Goal: Complete application form

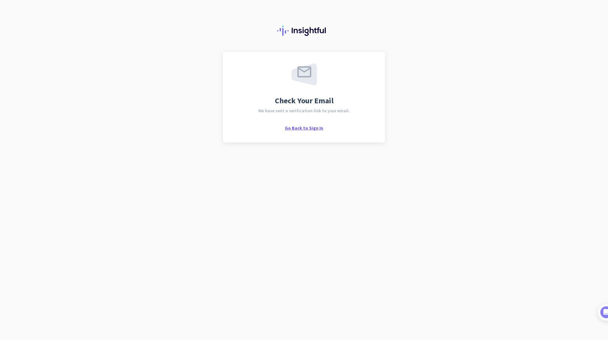
click at [302, 127] on span "Go Back to Sign In" at bounding box center [304, 128] width 38 height 6
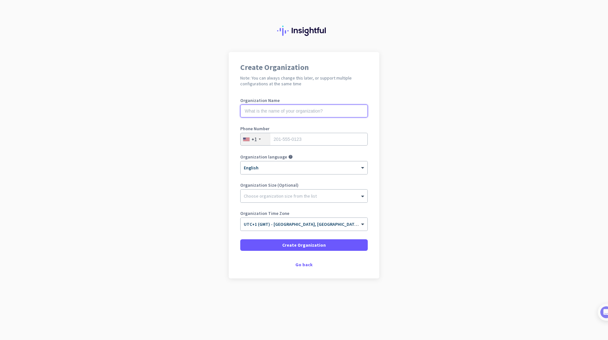
click at [278, 114] on input "text" at bounding box center [304, 111] width 128 height 13
type input "Strive AV"
click at [315, 140] on input "tel" at bounding box center [304, 139] width 128 height 13
click at [258, 137] on div "+1" at bounding box center [256, 139] width 30 height 12
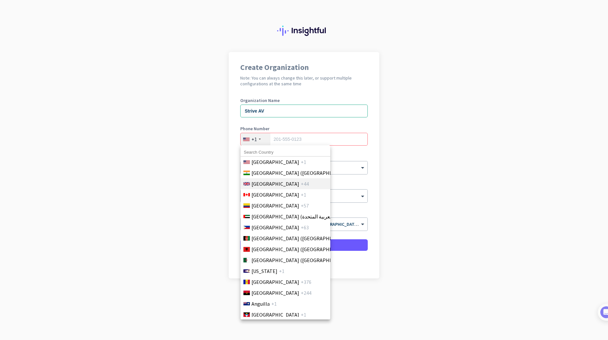
click at [258, 184] on span "[GEOGRAPHIC_DATA]" at bounding box center [276, 184] width 48 height 8
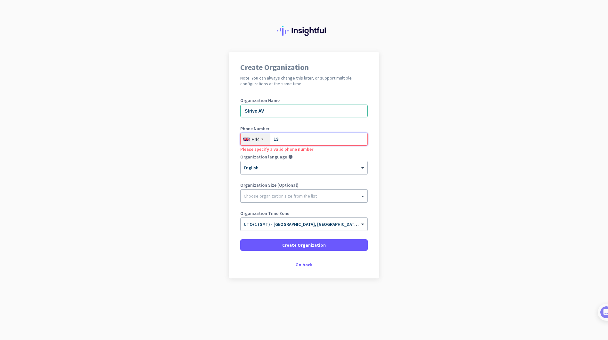
type input "1"
type input "7"
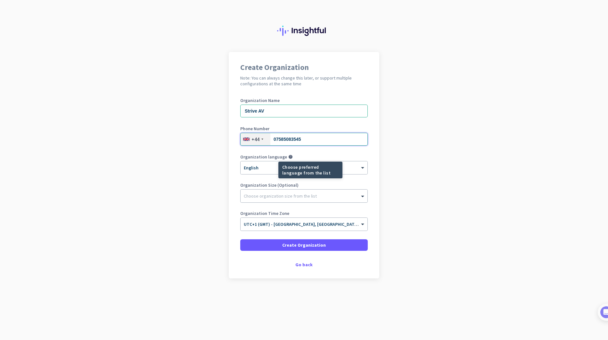
type input "07585083545"
click at [265, 167] on mat-tooltip-component "Choose preferred language from the list" at bounding box center [287, 170] width 64 height 17
click at [262, 167] on mat-tooltip-component "Choose preferred language from the list" at bounding box center [287, 170] width 64 height 17
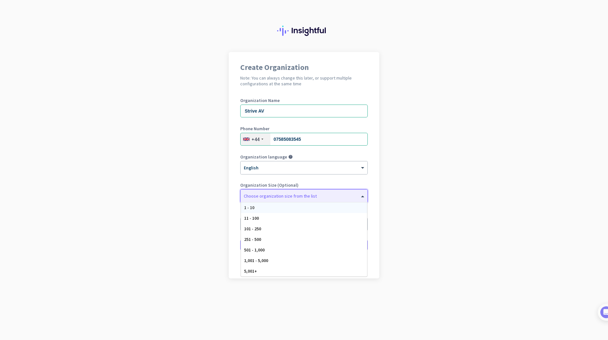
click at [256, 195] on div at bounding box center [304, 194] width 127 height 6
click at [266, 196] on div at bounding box center [304, 194] width 127 height 6
click at [256, 217] on span "11 - 100" at bounding box center [251, 218] width 15 height 6
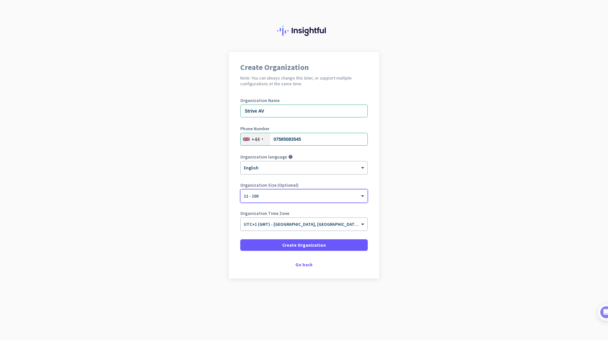
click at [276, 224] on input "text" at bounding box center [298, 222] width 108 height 5
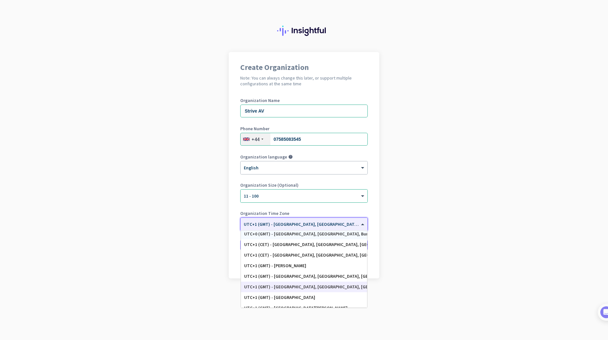
scroll to position [1176, 0]
click at [333, 288] on div "UTC+1 (GMT) - [GEOGRAPHIC_DATA], [GEOGRAPHIC_DATA], [GEOGRAPHIC_DATA], [GEOGRAP…" at bounding box center [304, 286] width 120 height 5
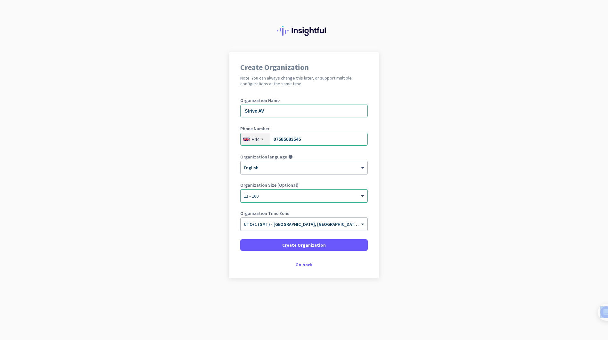
click at [333, 288] on app-onboarding-organization "Create Organization Note: You can always change this later, or support multiple…" at bounding box center [304, 181] width 608 height 258
